Goal: Information Seeking & Learning: Learn about a topic

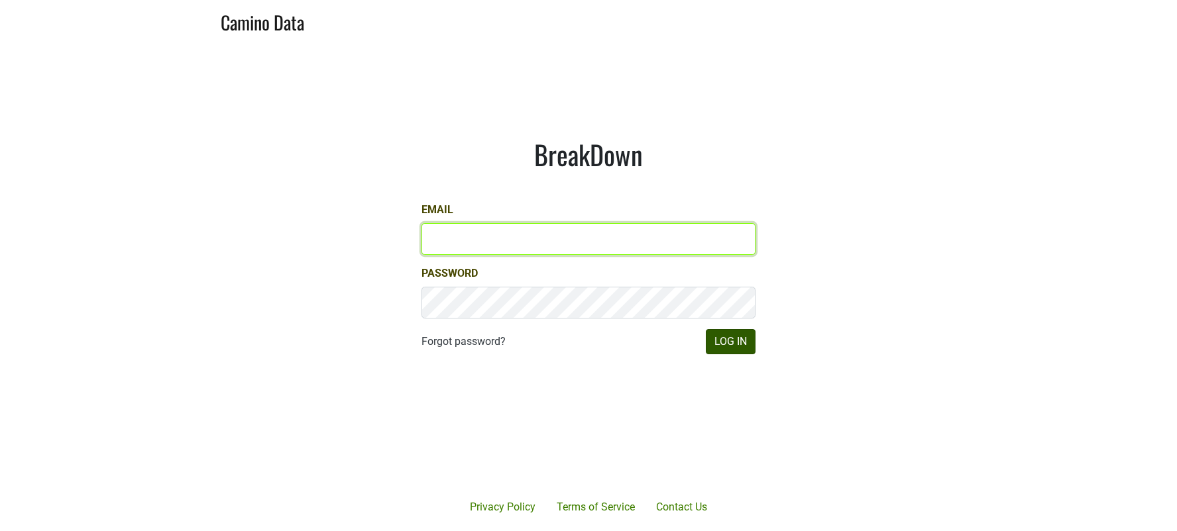
type input "lauren@aperture-cellars.com"
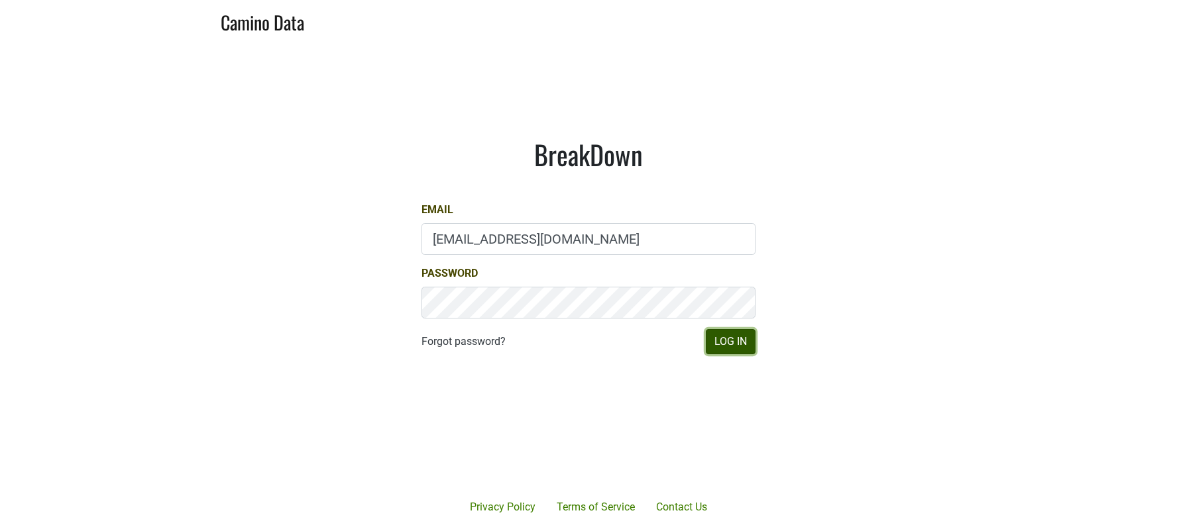
click at [728, 342] on button "Log In" at bounding box center [731, 341] width 50 height 25
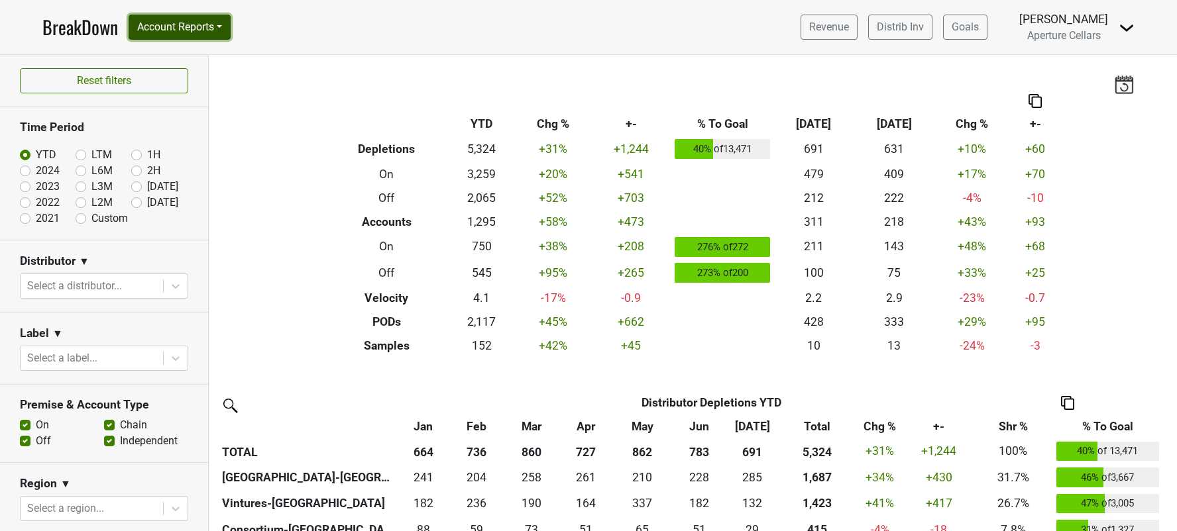
click at [164, 22] on button "Account Reports" at bounding box center [180, 27] width 102 height 25
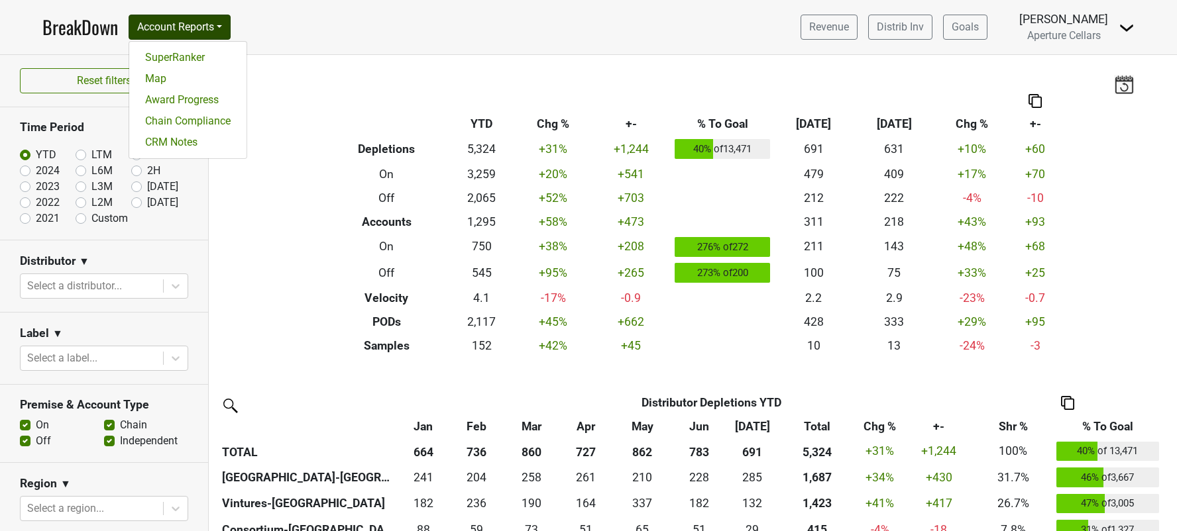
click at [160, 50] on div "SuperRanker Map Award Progress Chain Compliance CRM Notes" at bounding box center [188, 100] width 119 height 118
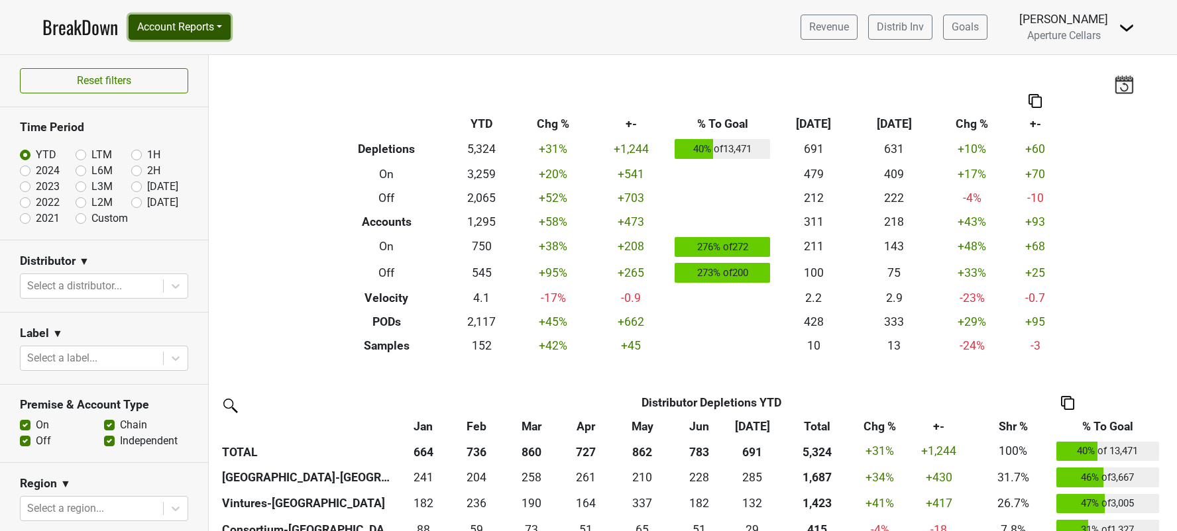
click at [163, 28] on button "Account Reports" at bounding box center [180, 27] width 102 height 25
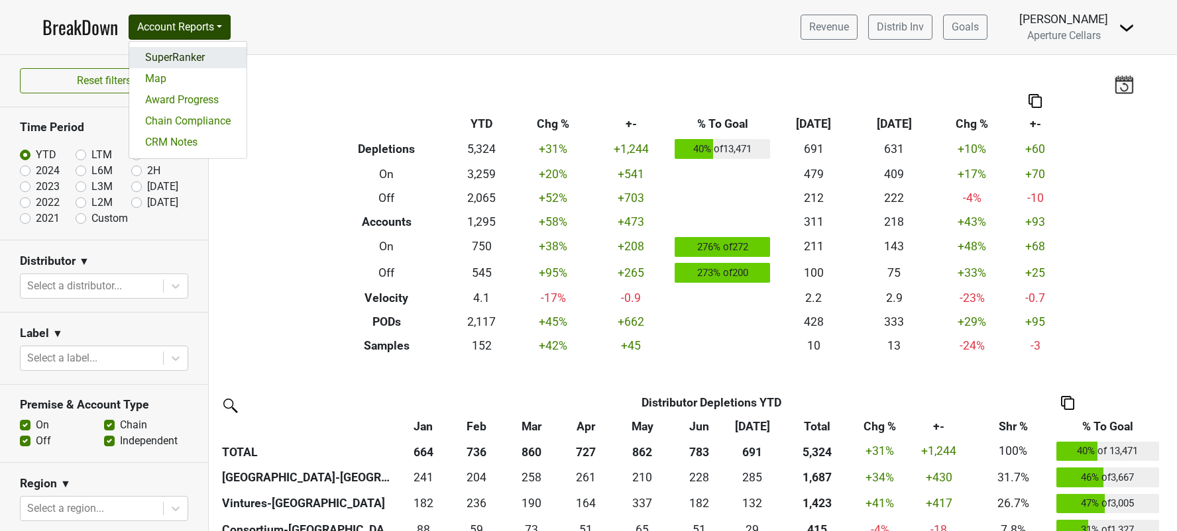
click at [166, 58] on link "SuperRanker" at bounding box center [187, 57] width 117 height 21
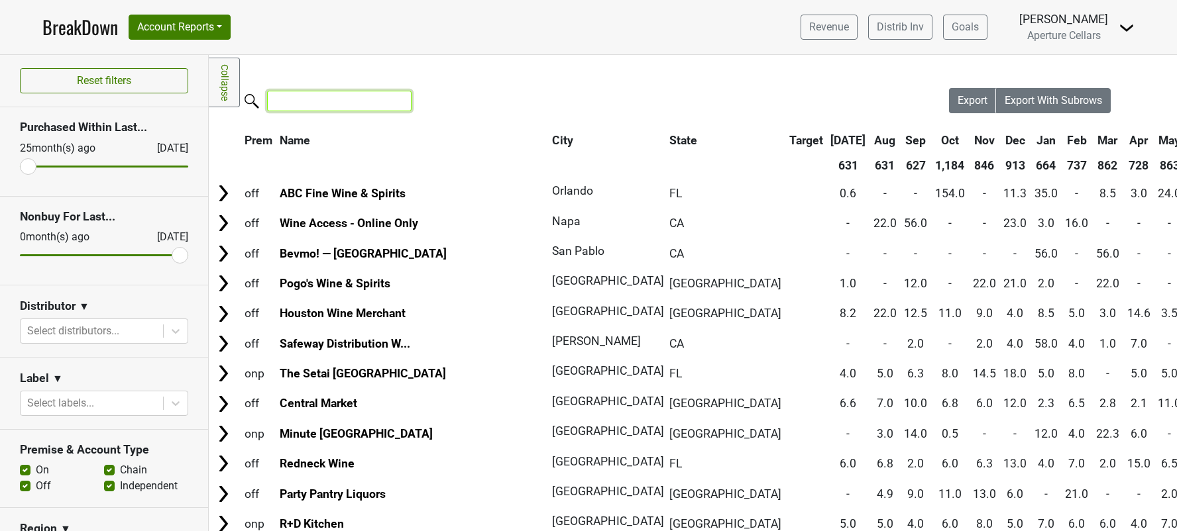
click at [342, 101] on input "search" at bounding box center [339, 101] width 144 height 21
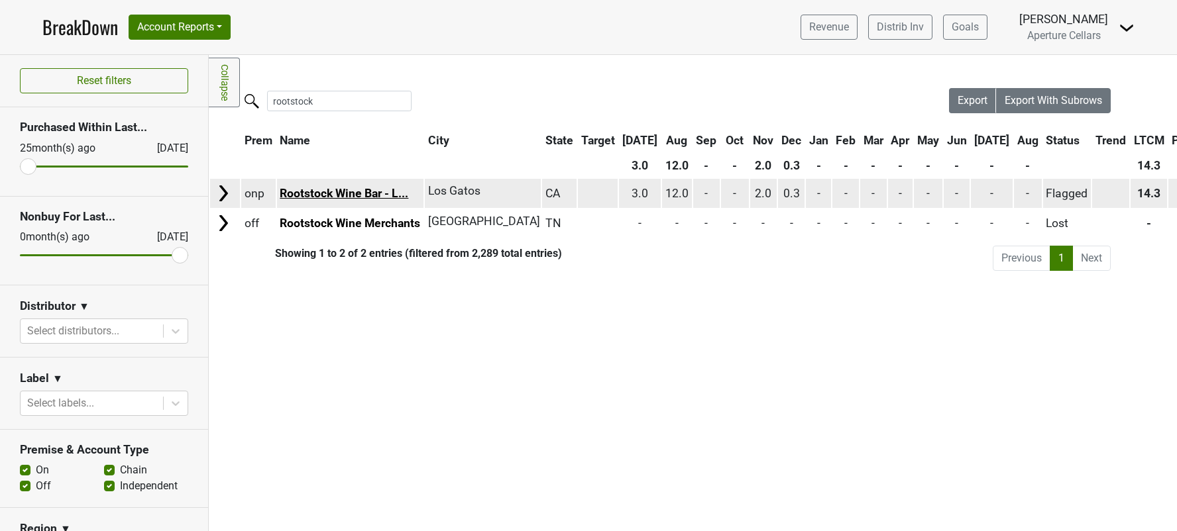
click at [343, 197] on link "Rootstock Wine Bar - L..." at bounding box center [344, 193] width 129 height 13
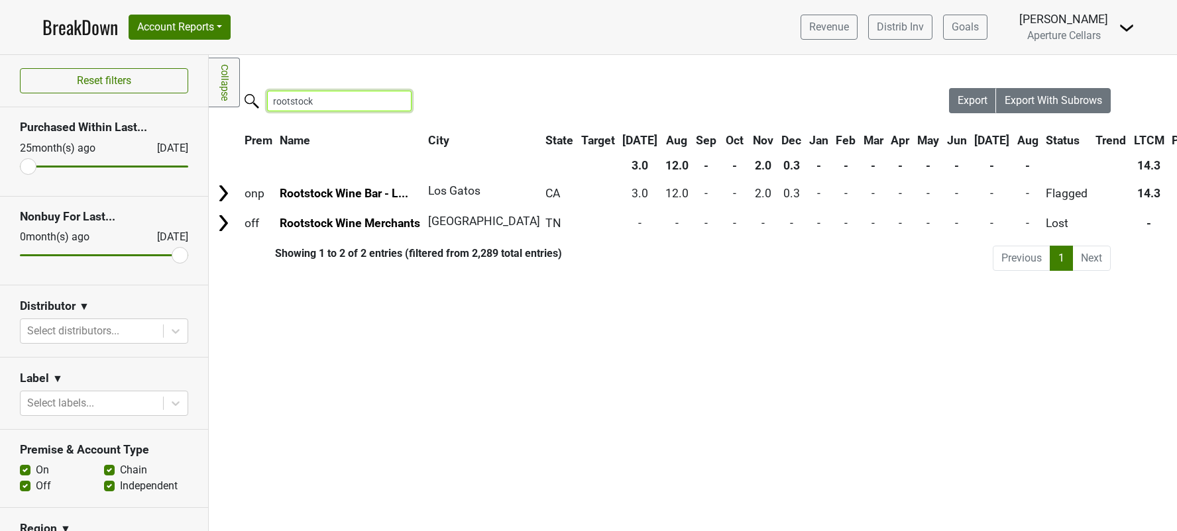
click at [367, 101] on input "rootstock" at bounding box center [339, 101] width 144 height 21
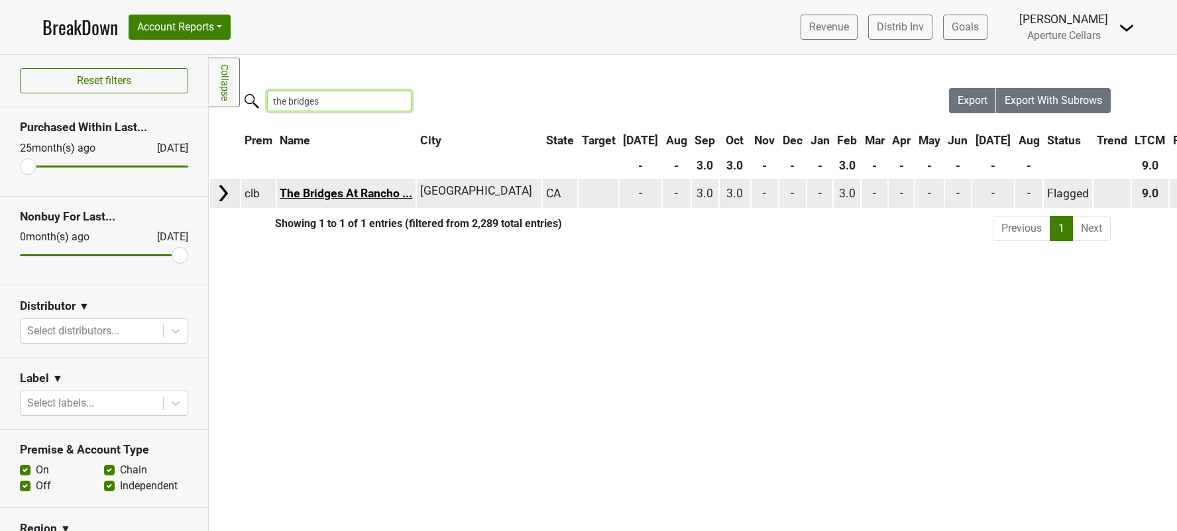
type input "the bridges"
click at [348, 189] on link "The Bridges At Rancho ..." at bounding box center [346, 193] width 133 height 13
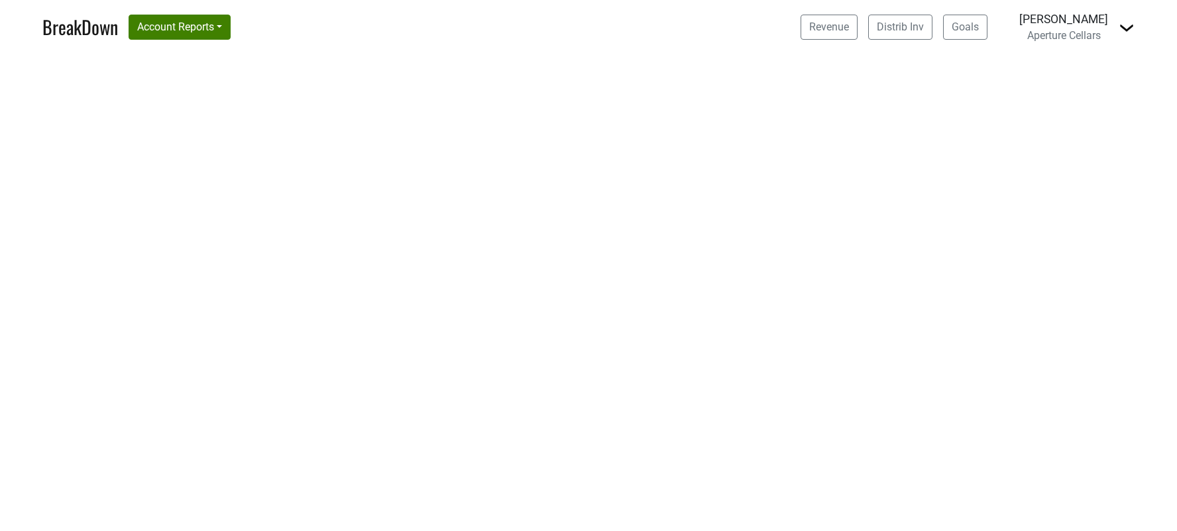
select select "CA"
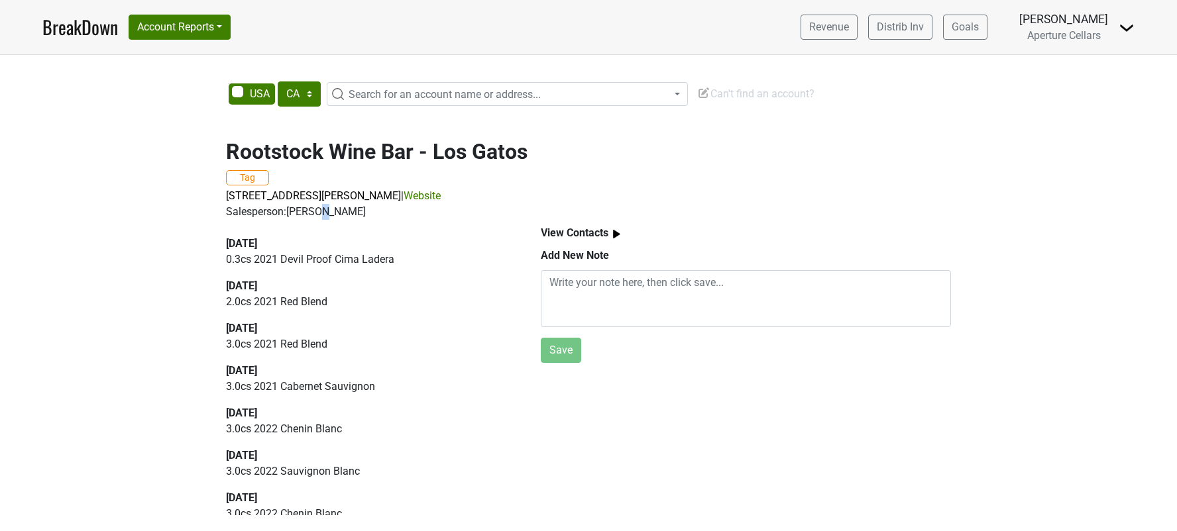
click at [328, 213] on div "Salesperson: LAURA DONOVAN" at bounding box center [588, 212] width 725 height 16
drag, startPoint x: 399, startPoint y: 212, endPoint x: 289, endPoint y: 213, distance: 110.6
click at [289, 213] on div "Salesperson: LAURA DONOVAN" at bounding box center [588, 212] width 725 height 16
click at [417, 235] on div "2024-12-05 0.3 cs 2021 Devil Proof Cima Ladera 2024-11-12 2.0 cs 2021 Red Blend…" at bounding box center [368, 370] width 315 height 301
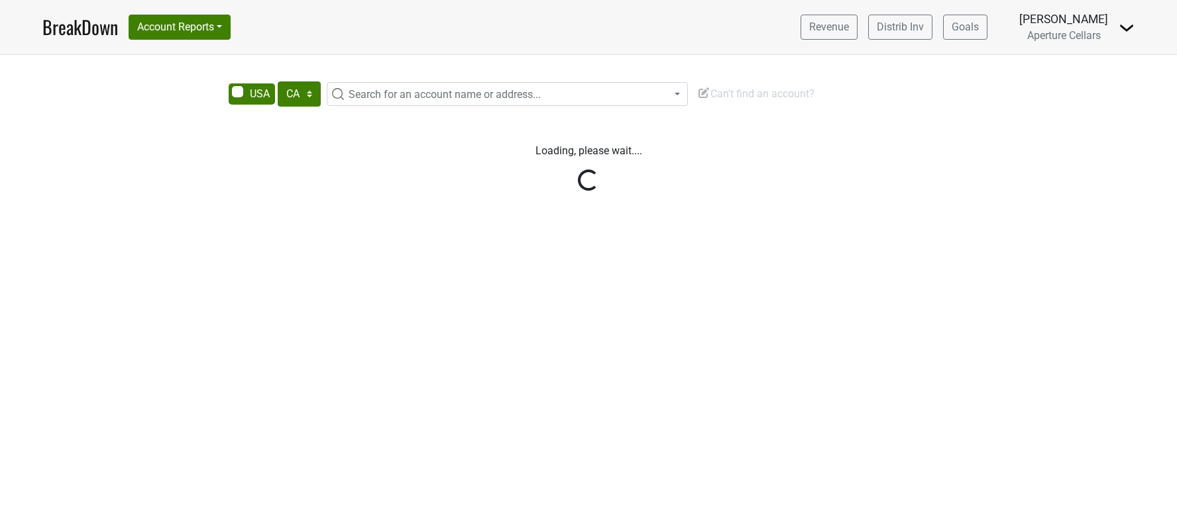
select select "CA"
